Goal: Task Accomplishment & Management: Manage account settings

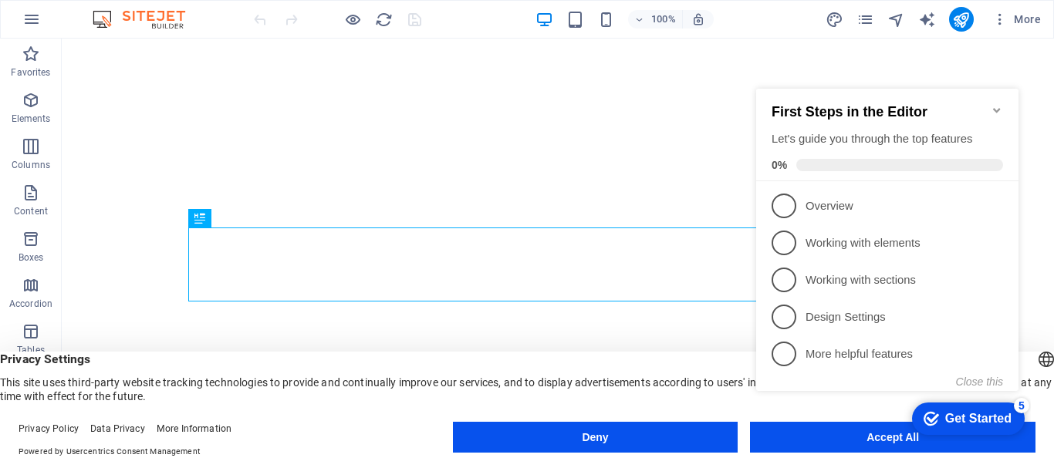
click at [996, 104] on icon "Minimize checklist" at bounding box center [996, 110] width 12 height 12
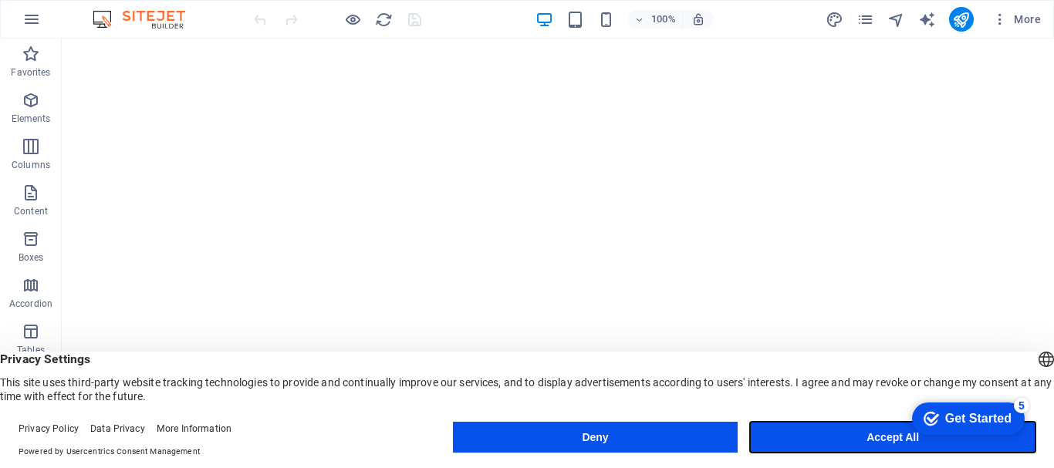
click at [784, 432] on button "Accept All" at bounding box center [892, 437] width 285 height 31
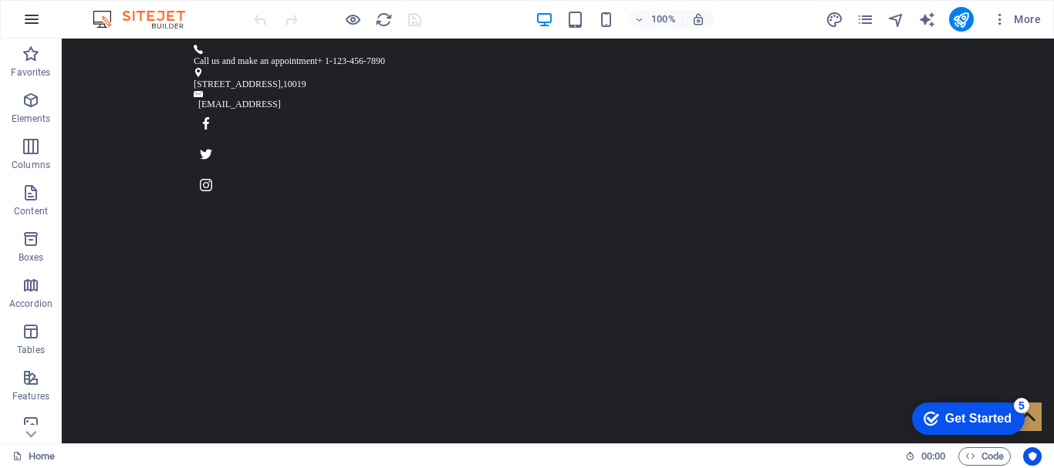
click at [31, 18] on icon "button" at bounding box center [31, 19] width 19 height 19
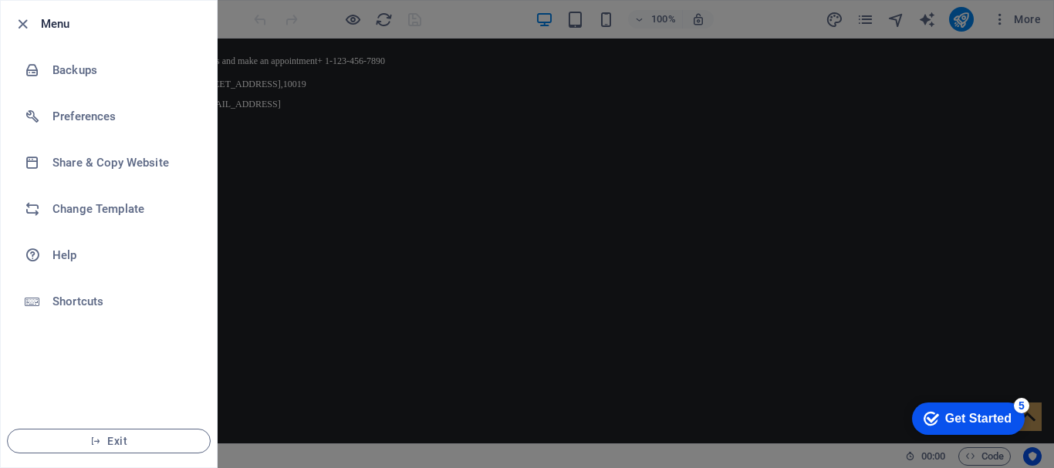
click at [518, 204] on div at bounding box center [527, 234] width 1054 height 468
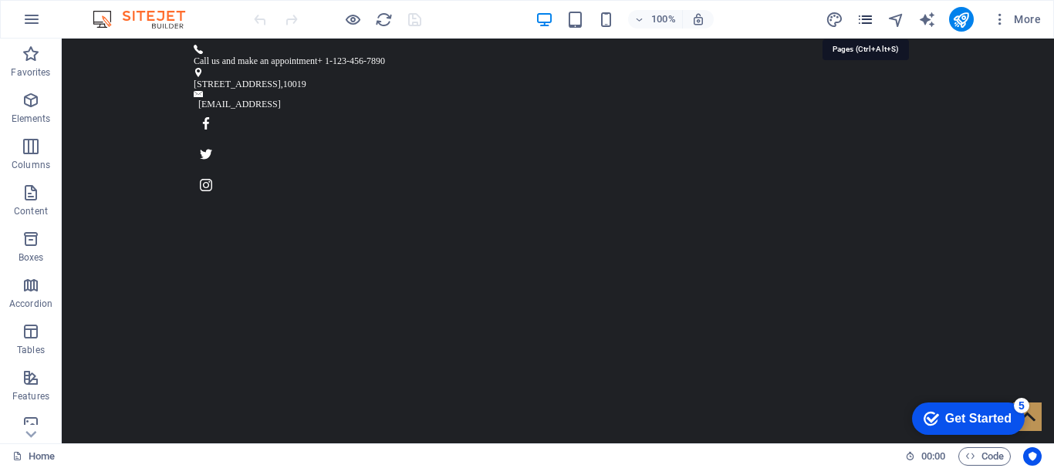
click at [864, 15] on icon "pages" at bounding box center [865, 20] width 18 height 18
click at [1028, 17] on span "More" at bounding box center [1016, 19] width 49 height 15
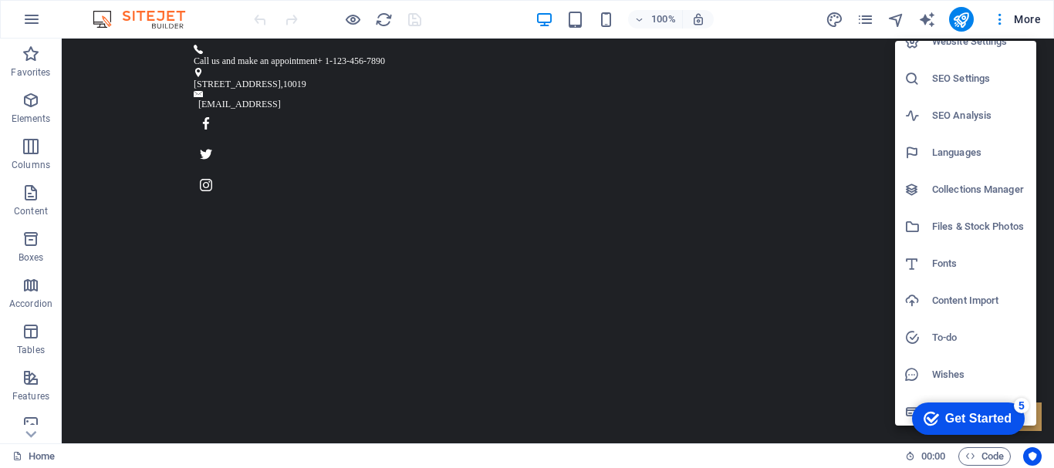
scroll to position [22, 0]
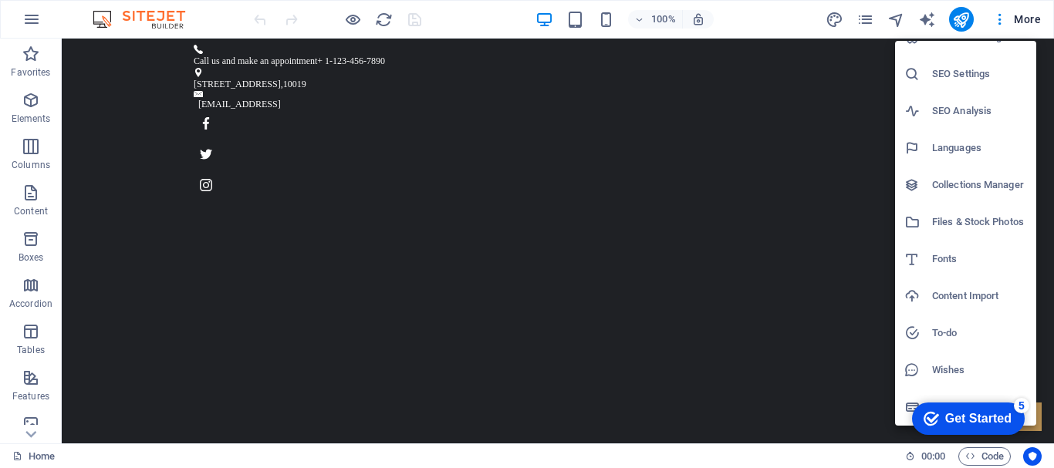
click at [461, 385] on div at bounding box center [527, 234] width 1054 height 468
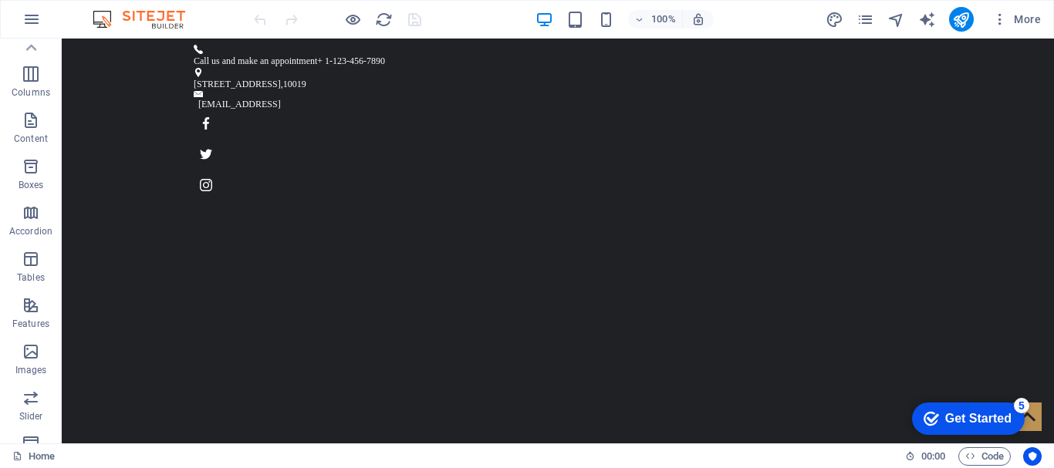
scroll to position [0, 0]
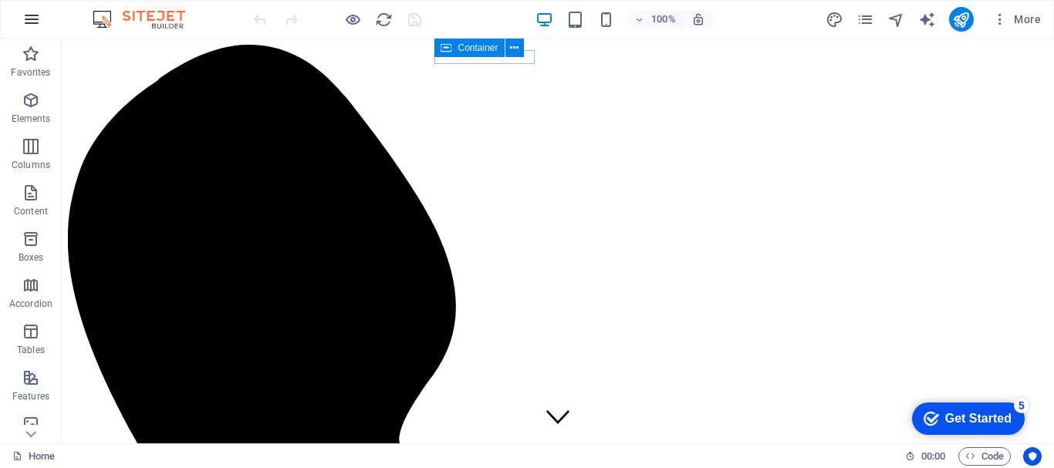
click at [29, 15] on icon "button" at bounding box center [31, 19] width 19 height 19
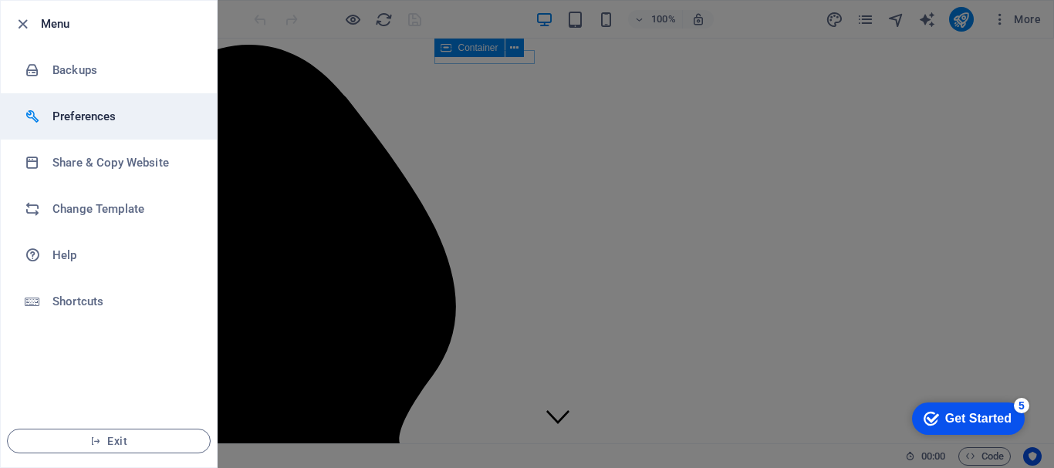
click at [76, 116] on h6 "Preferences" at bounding box center [123, 116] width 143 height 19
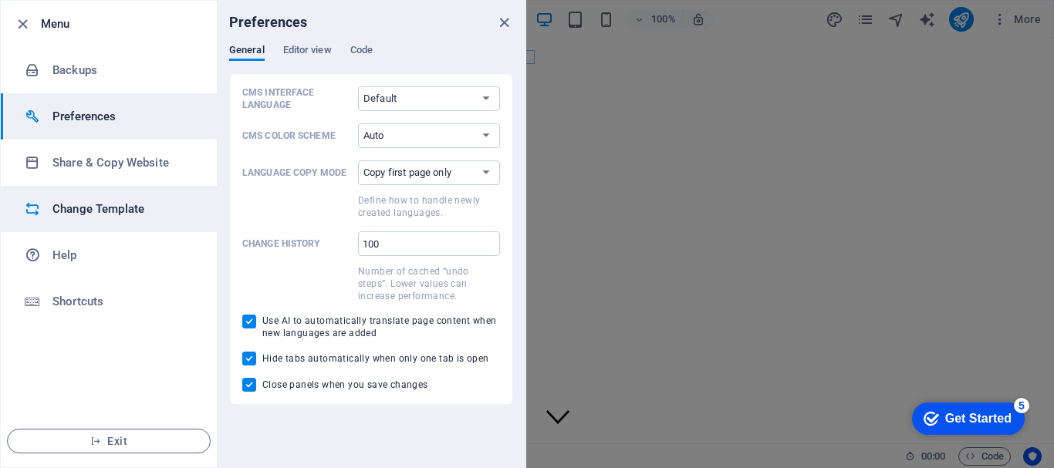
click at [81, 209] on h6 "Change Template" at bounding box center [123, 209] width 143 height 19
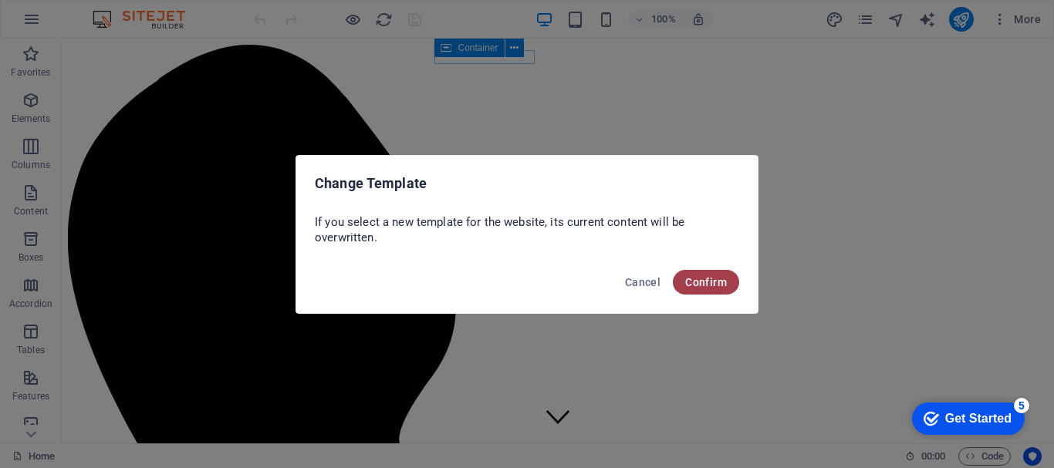
click at [709, 282] on span "Confirm" at bounding box center [706, 282] width 42 height 12
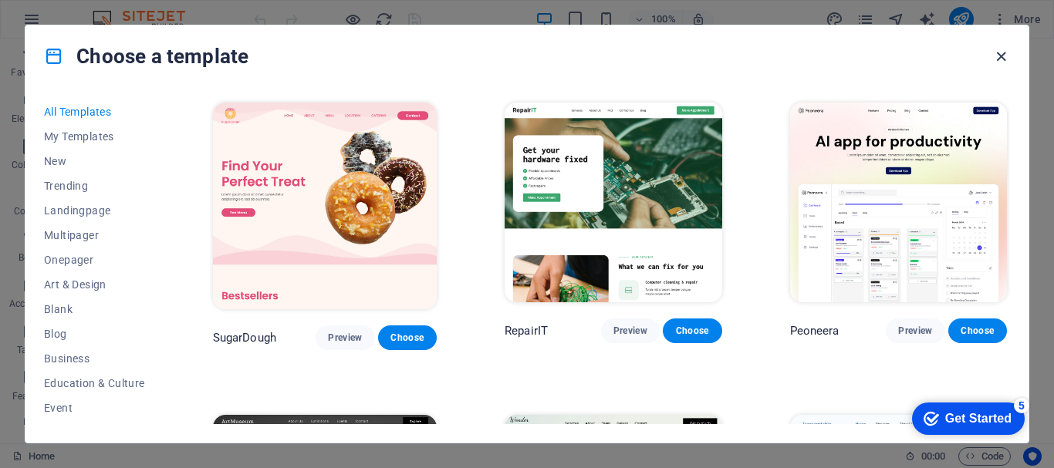
click at [1003, 49] on icon "button" at bounding box center [1001, 57] width 18 height 18
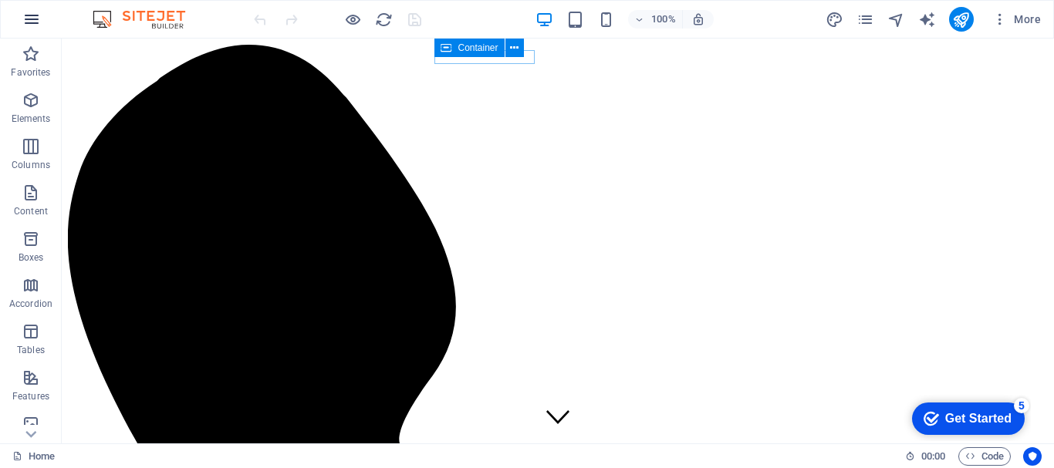
click at [34, 23] on icon "button" at bounding box center [31, 19] width 19 height 19
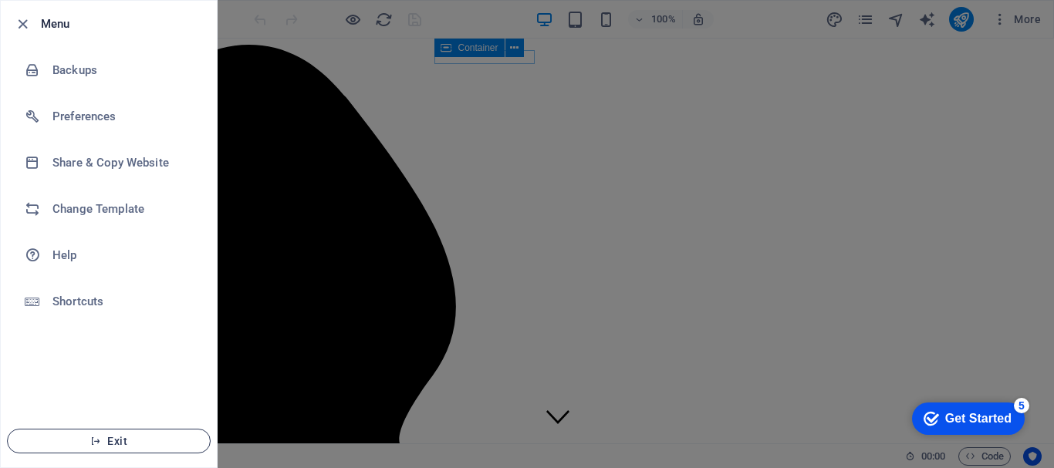
click at [121, 440] on span "Exit" at bounding box center [108, 441] width 177 height 12
